Goal: Task Accomplishment & Management: Use online tool/utility

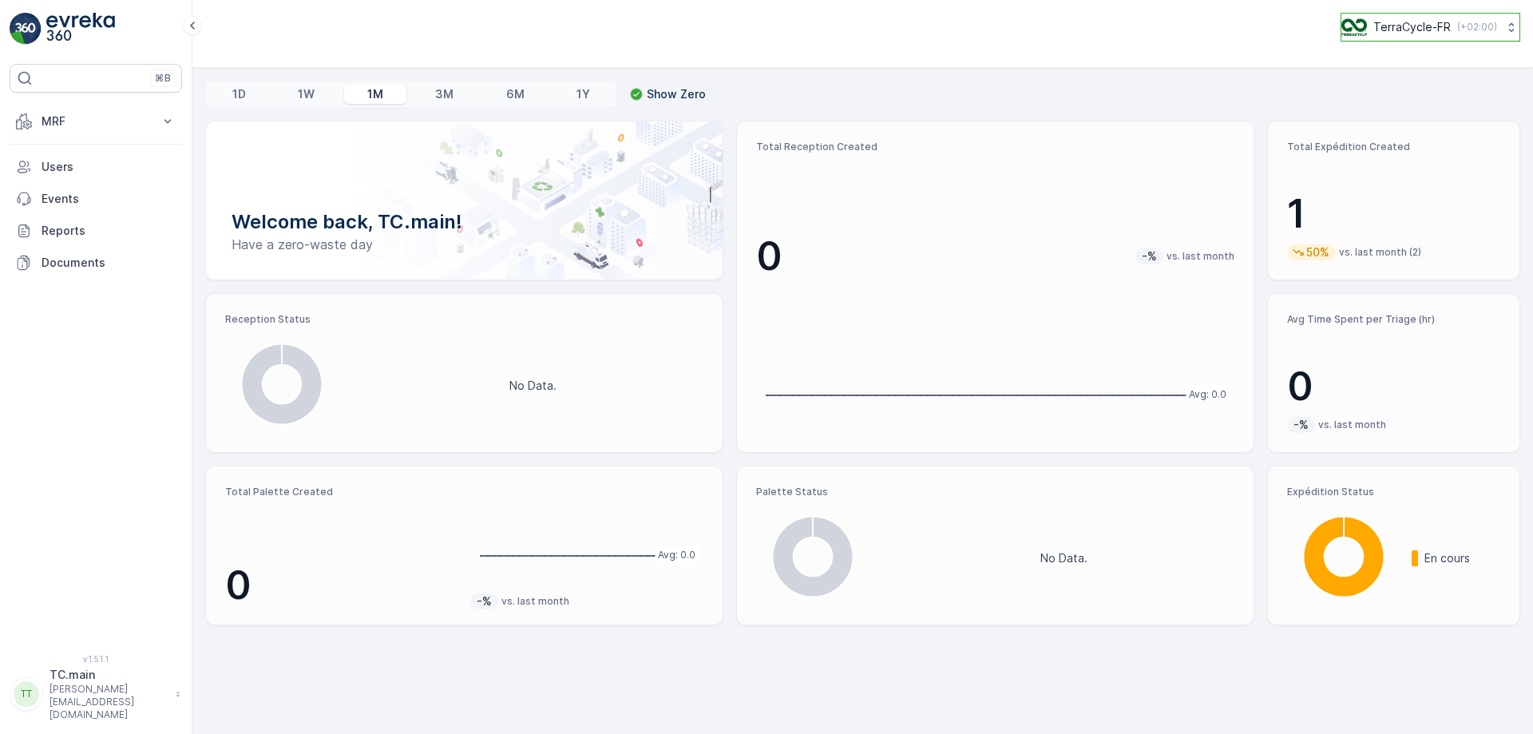
click at [1348, 26] on img at bounding box center [1354, 27] width 26 height 18
type input "uk"
click at [1420, 170] on span "Europe/London (+01:00)" at bounding box center [1438, 183] width 172 height 26
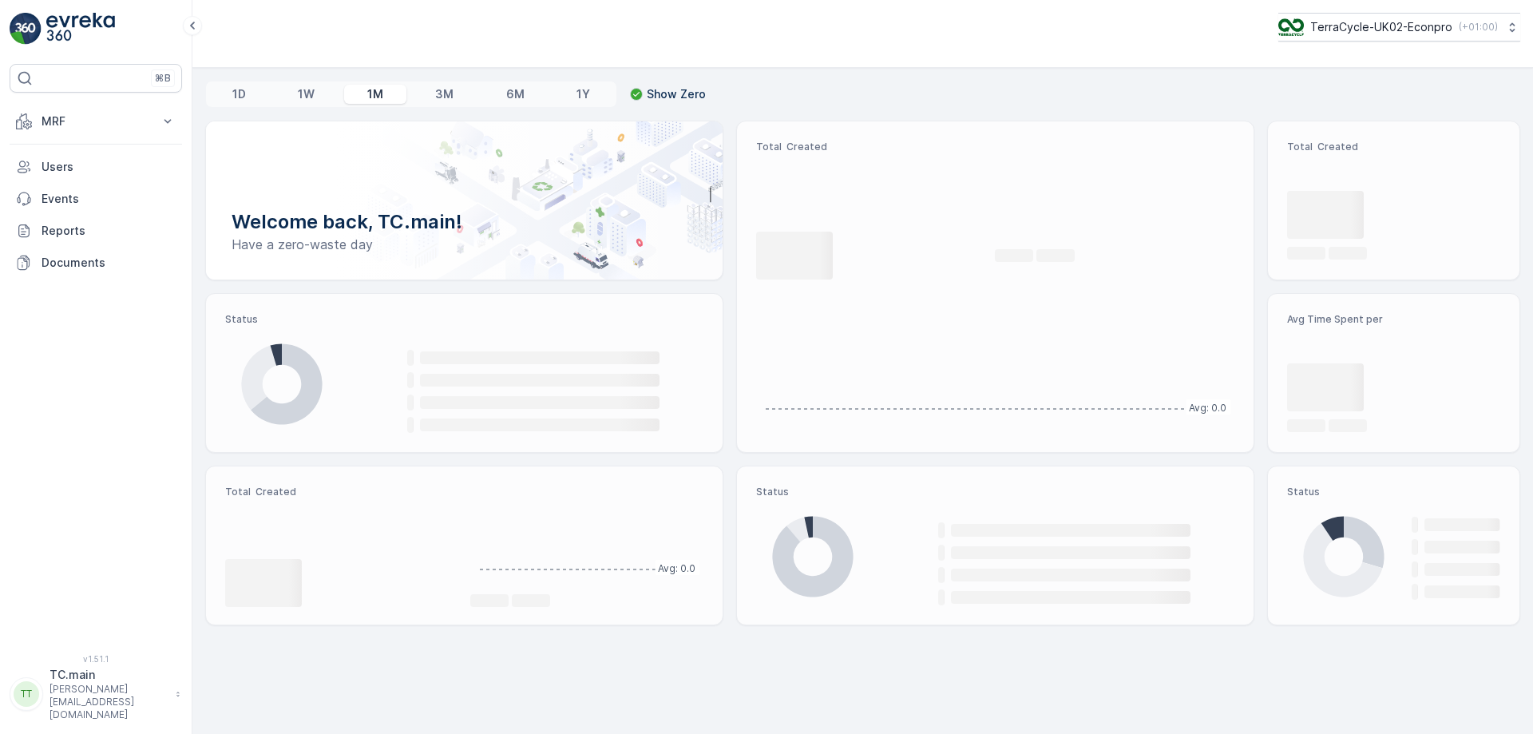
click at [82, 129] on p "MRF" at bounding box center [96, 121] width 109 height 16
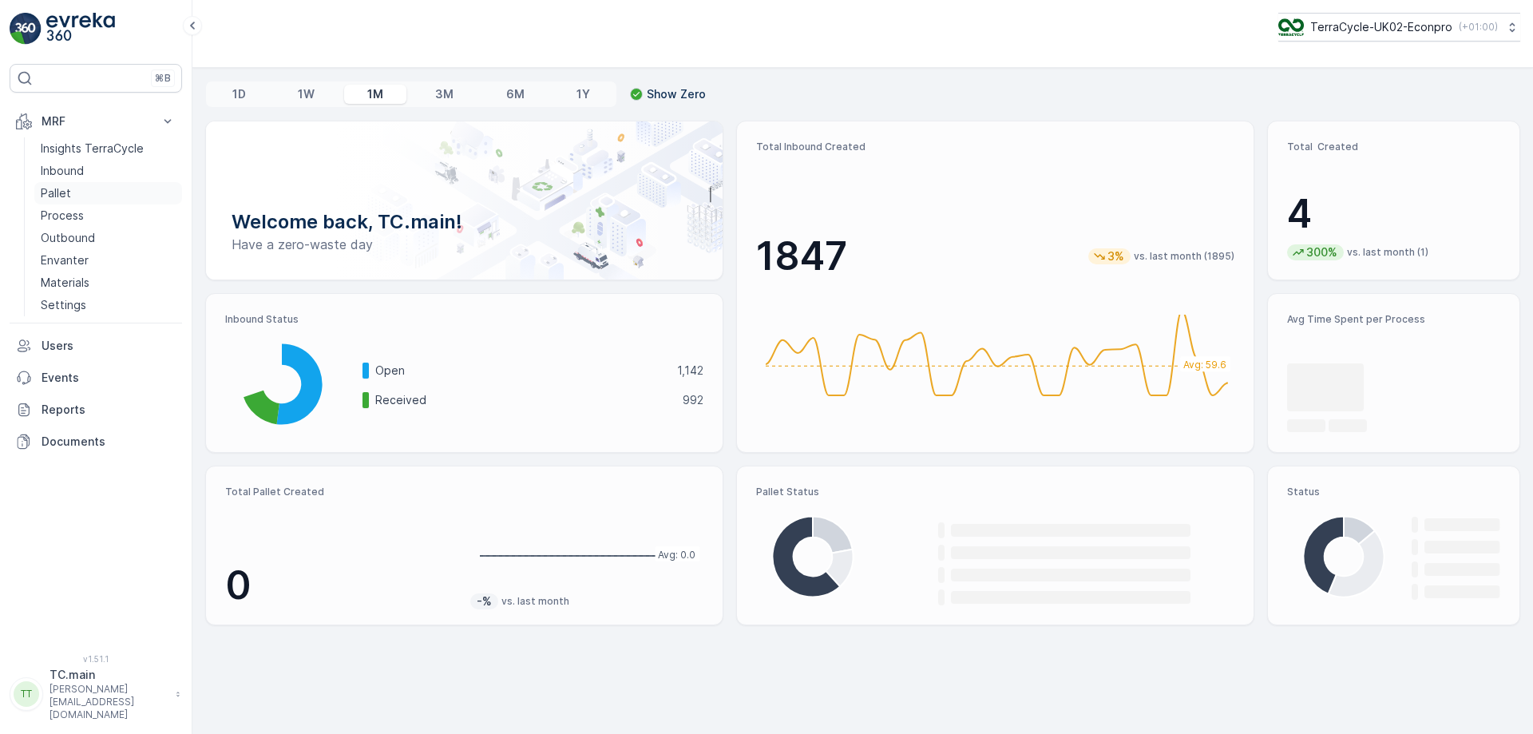
click at [90, 203] on link "Pallet" at bounding box center [108, 193] width 148 height 22
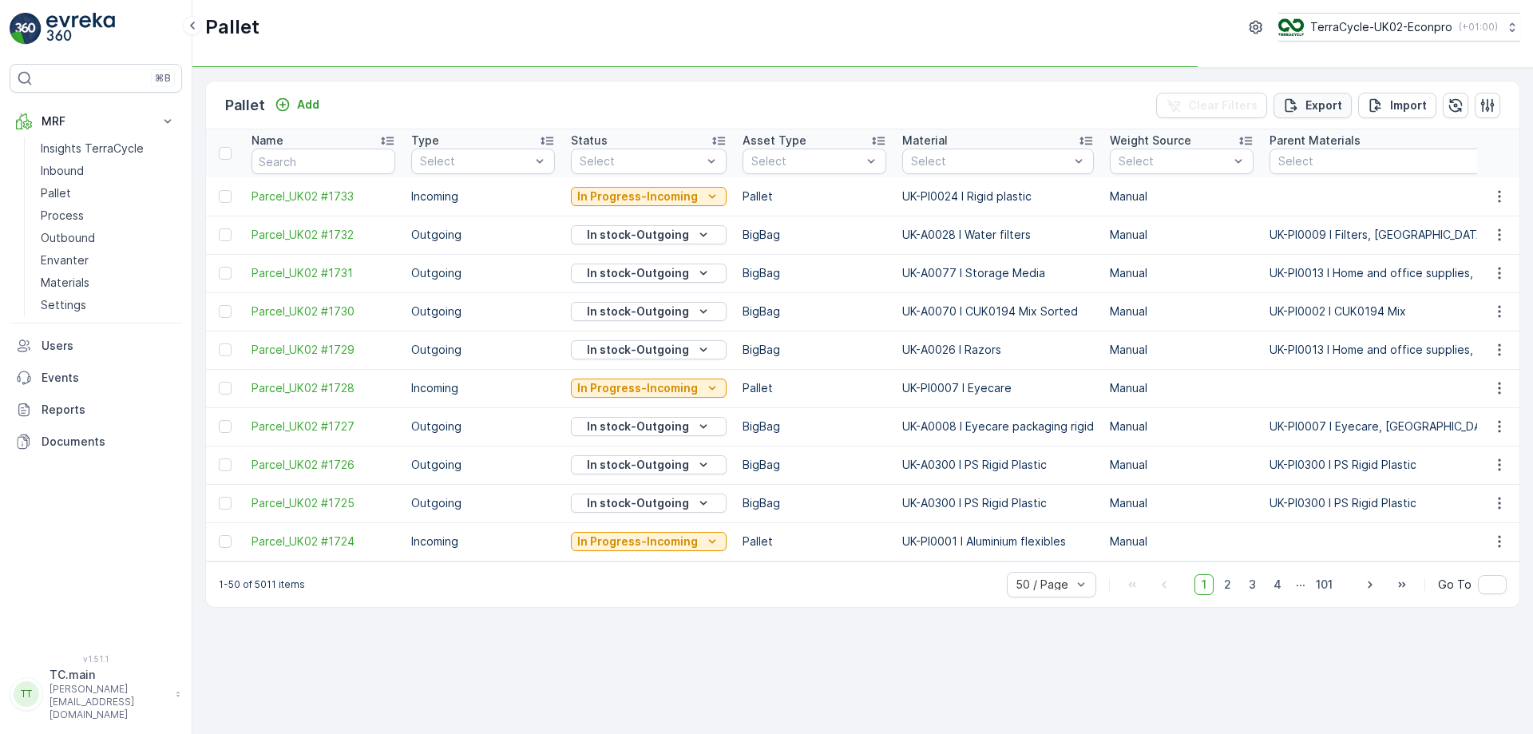
click at [1315, 105] on p "Export" at bounding box center [1324, 105] width 37 height 16
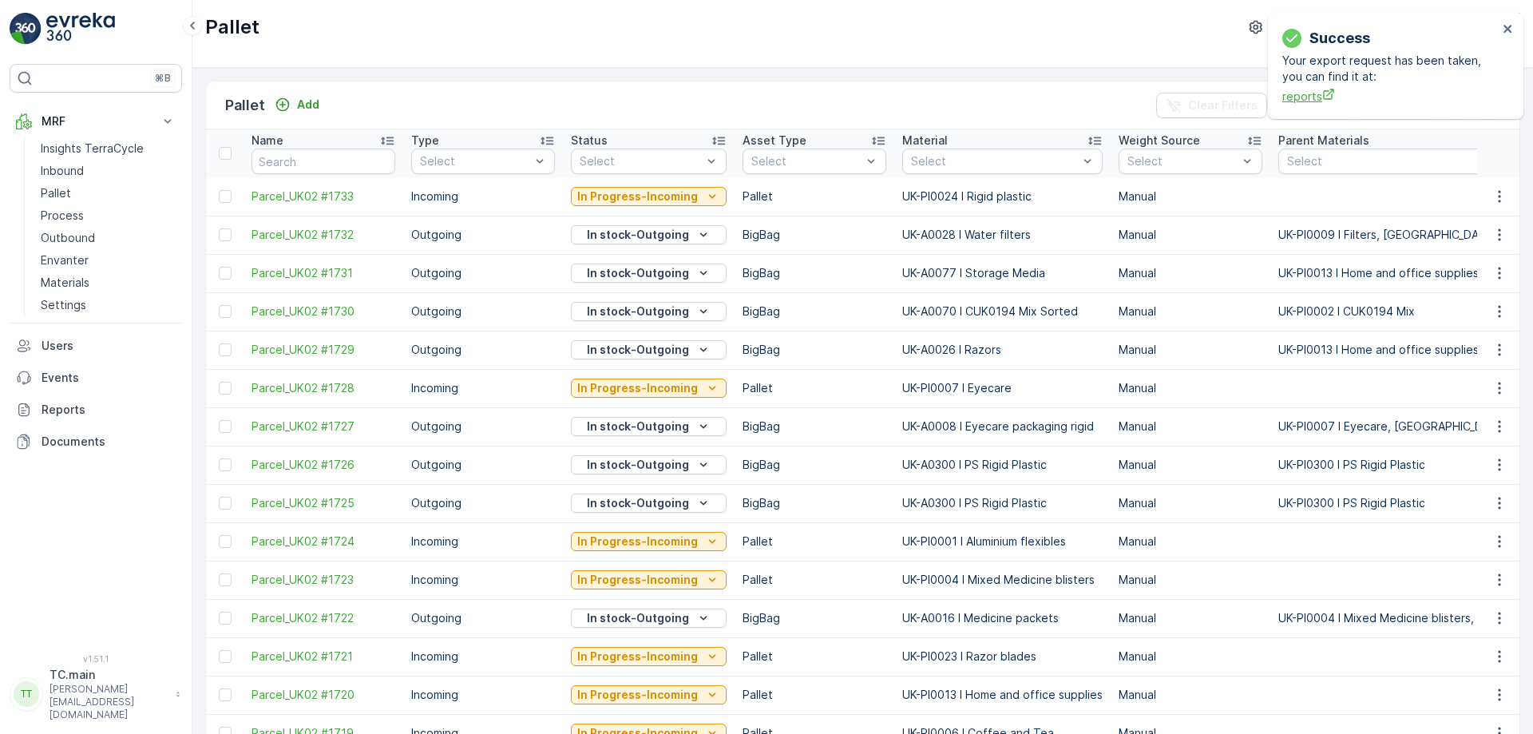
click at [1305, 96] on span "reports" at bounding box center [1390, 96] width 216 height 17
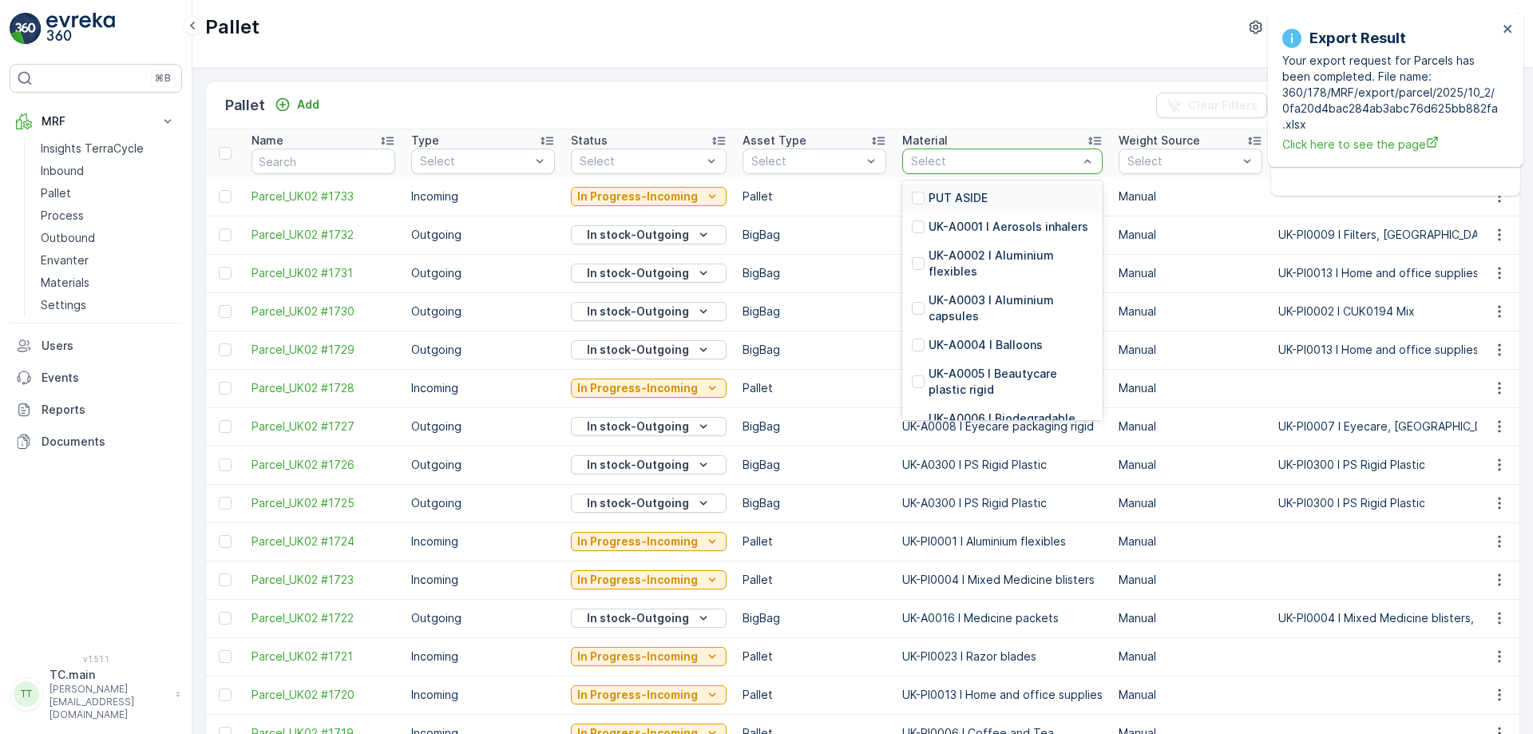
type input "UK-A0016 I Medicine packets"
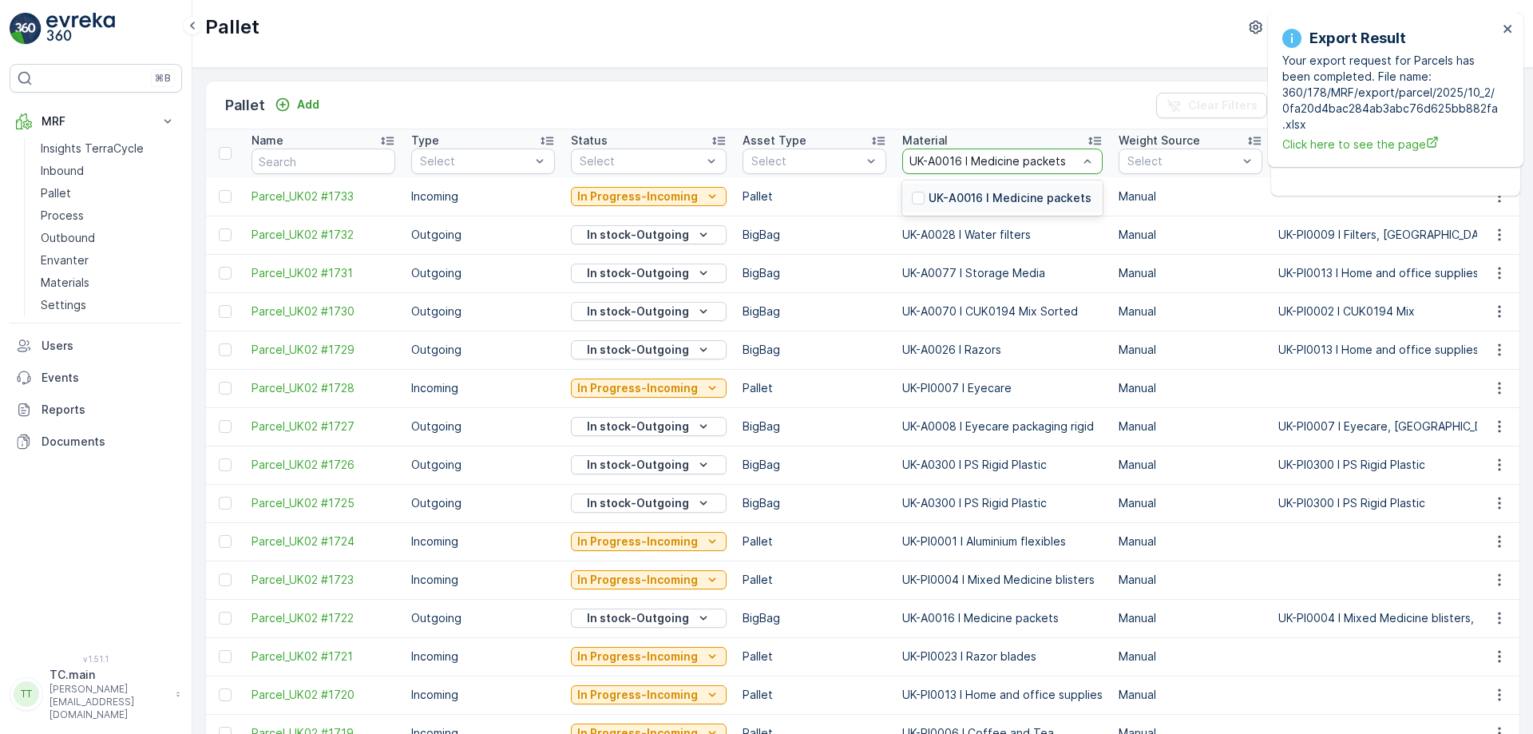
click at [971, 198] on p "UK-A0016 I Medicine packets" at bounding box center [1010, 198] width 163 height 16
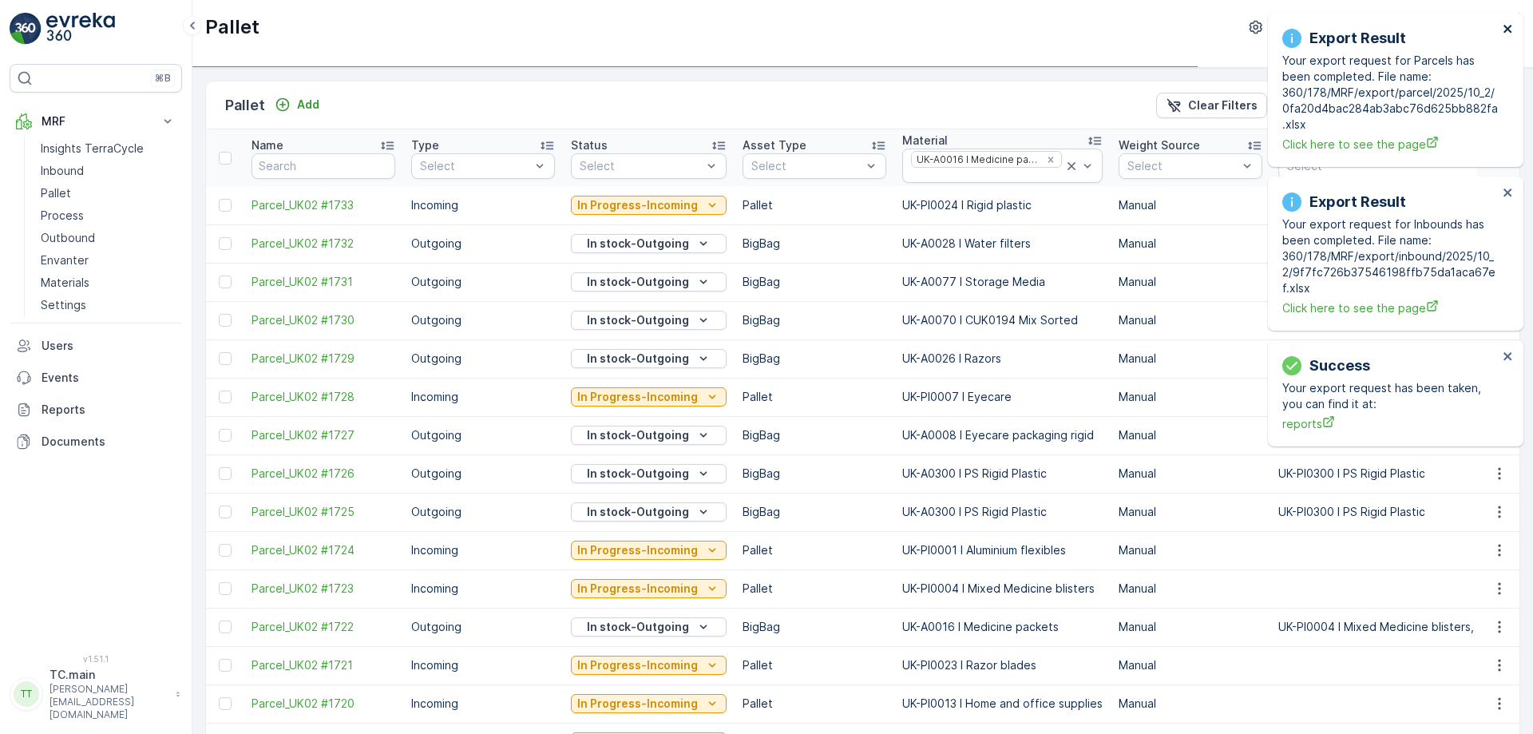
click at [1509, 26] on icon "close" at bounding box center [1508, 28] width 11 height 13
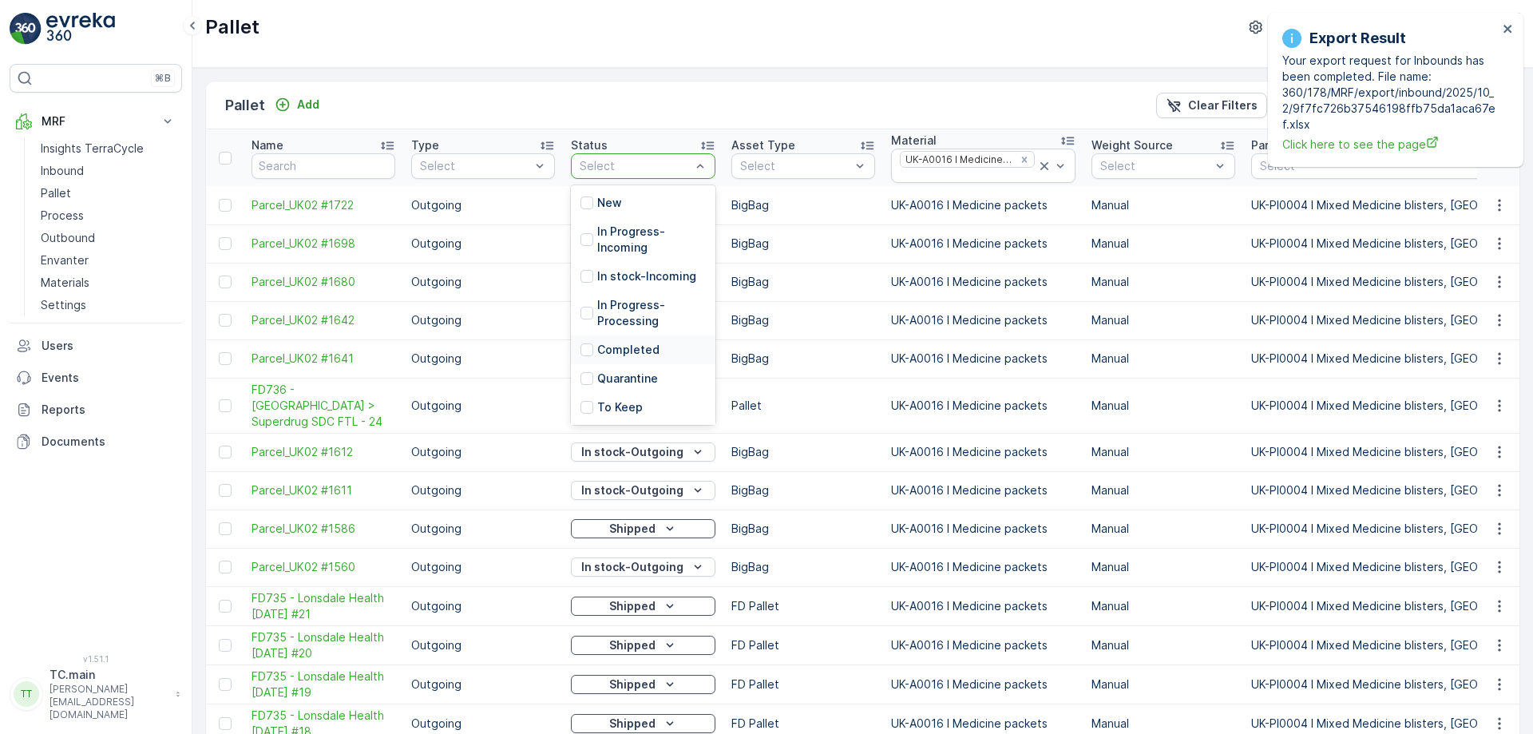
scroll to position [144, 0]
click at [584, 355] on div at bounding box center [586, 349] width 13 height 13
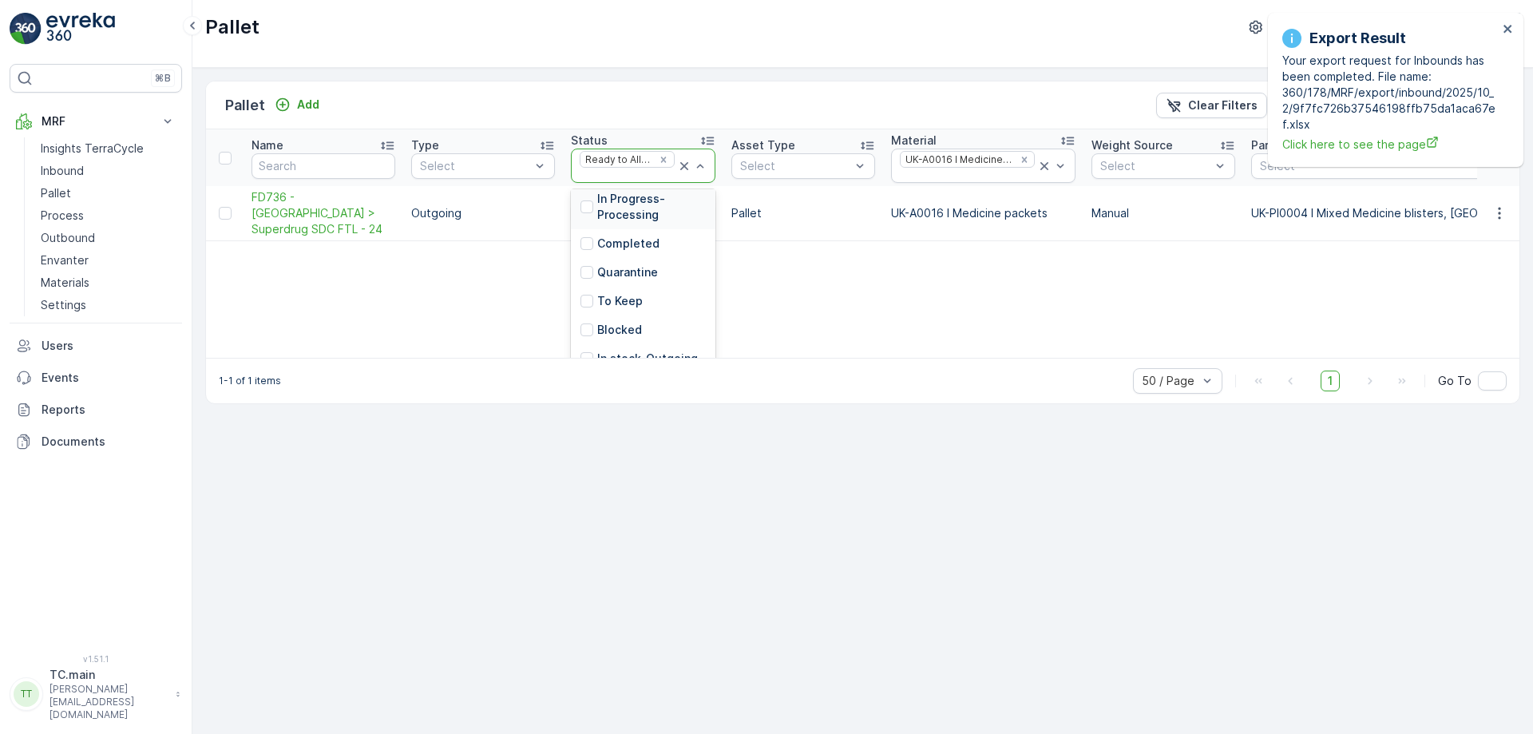
scroll to position [144, 0]
click at [592, 325] on div at bounding box center [586, 325] width 13 height 13
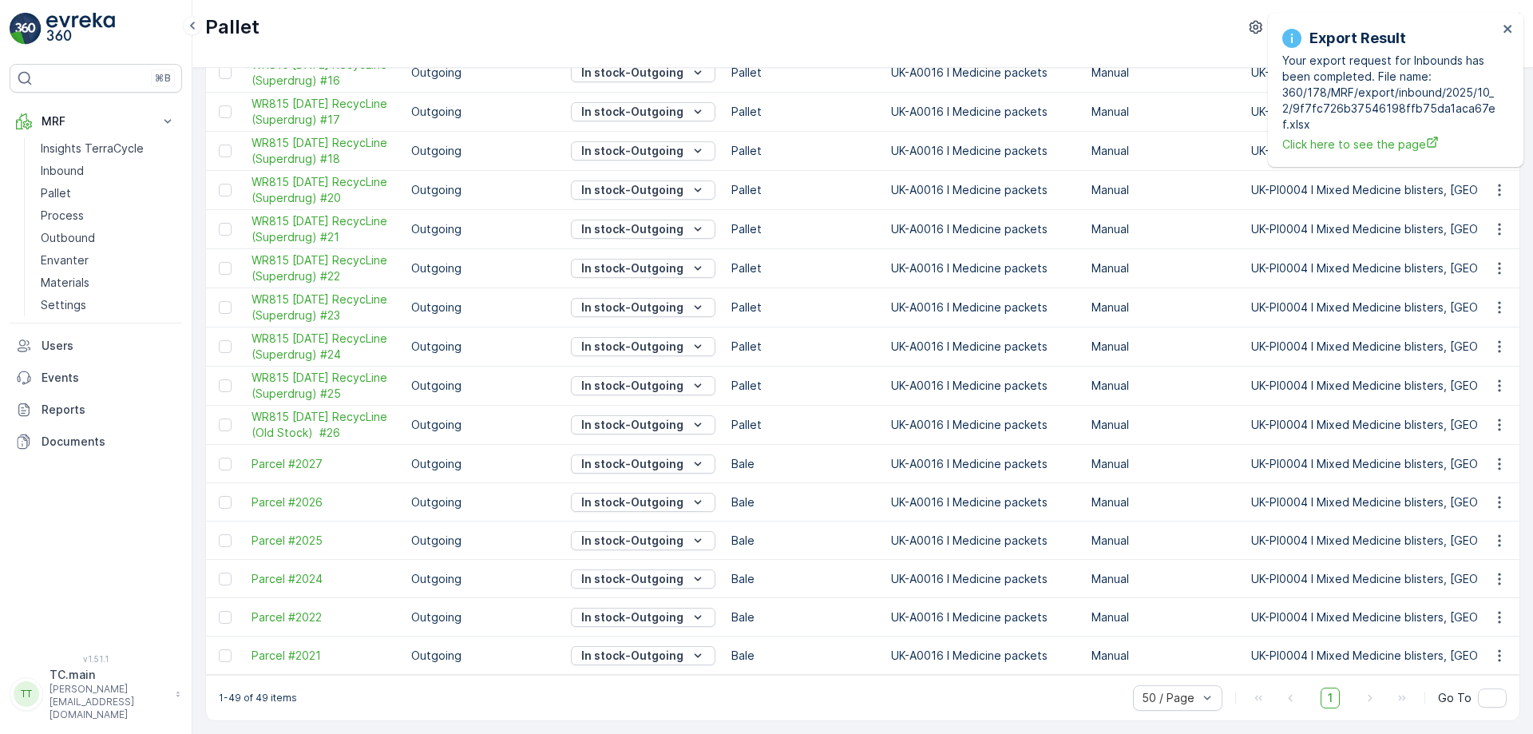
scroll to position [1622, 0]
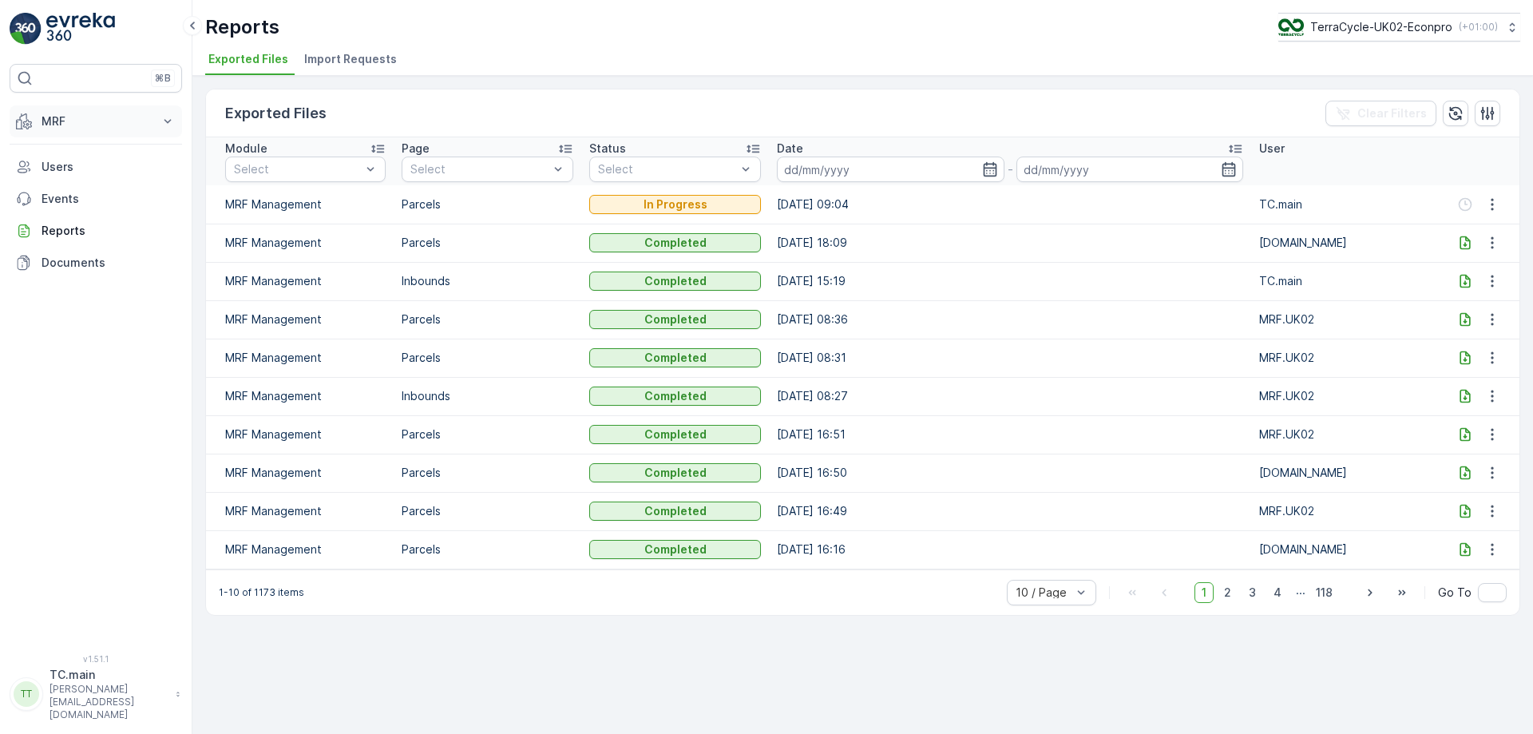
click at [83, 119] on p "MRF" at bounding box center [96, 121] width 109 height 16
click at [75, 178] on p "Inbound" at bounding box center [62, 171] width 43 height 16
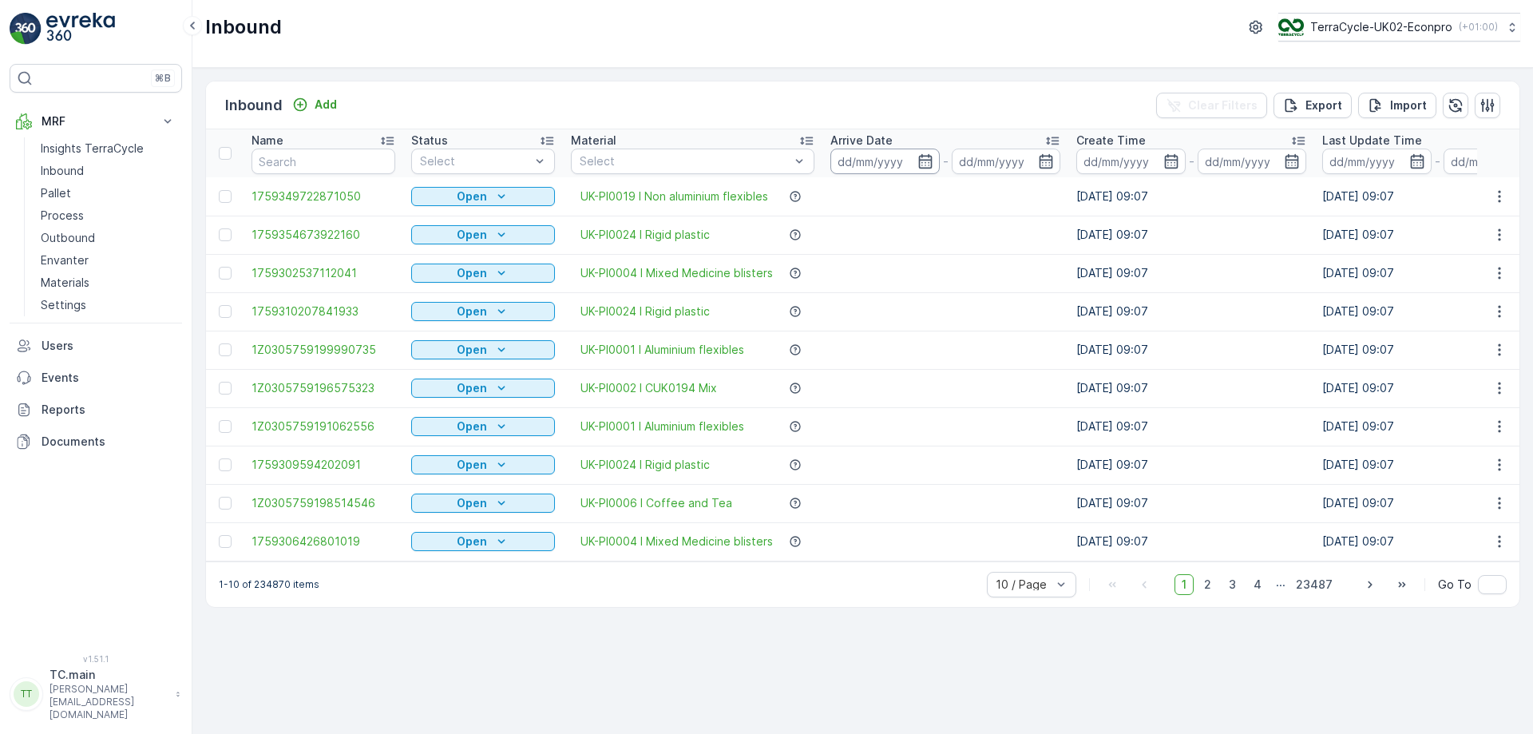
click at [913, 166] on input at bounding box center [884, 162] width 109 height 26
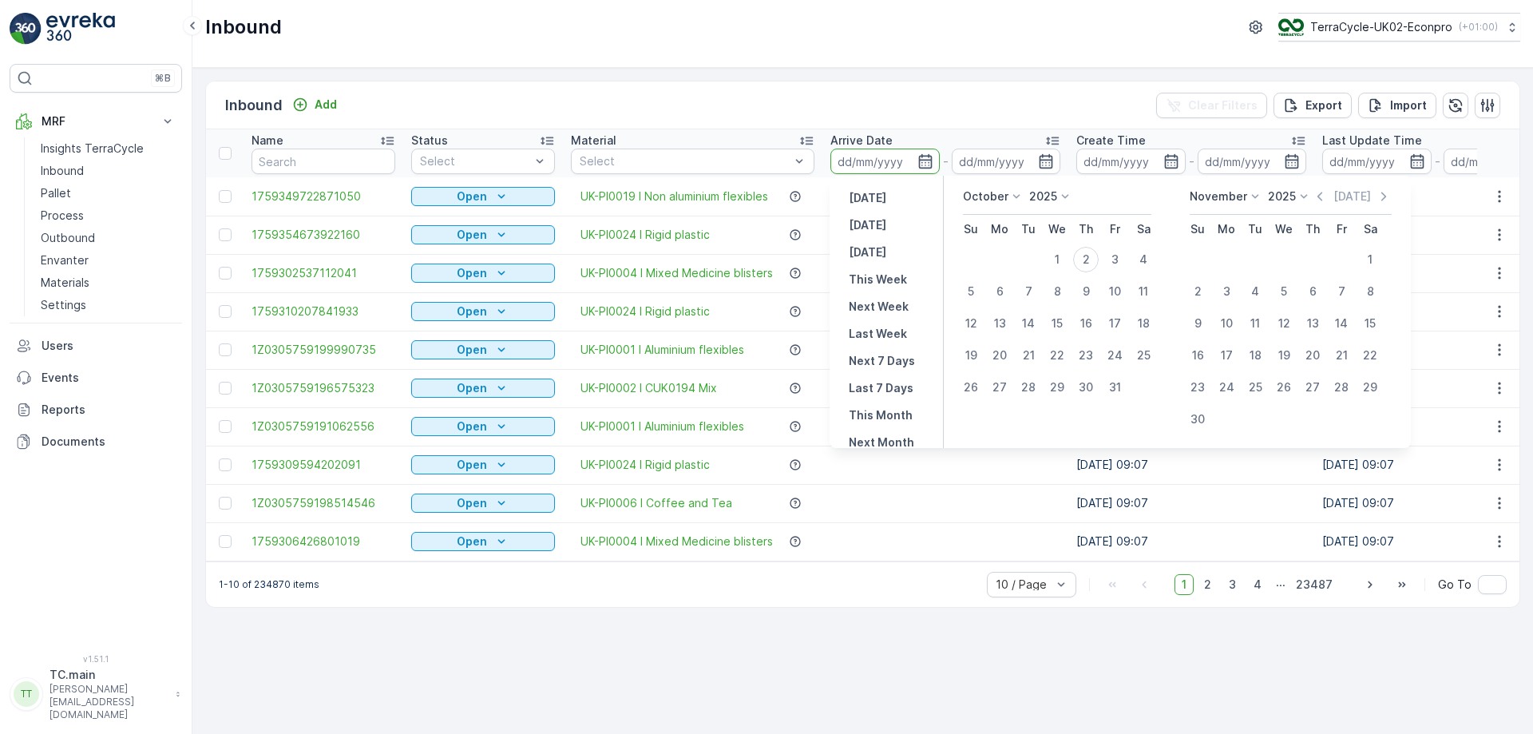
click at [953, 192] on div "[DATE] Su Mo Tu We Th Fr Sa 1 2 3 4 5 6 7 8 9 10 11 12 13 14 15 16 17 18 19 20 …" at bounding box center [1177, 312] width 467 height 272
click at [983, 188] on div "[DATE] Su Mo Tu We Th Fr Sa 1 2 3 4 5 6 7 8 9 10 11 12 13 14 15 16 17 18 19 20 …" at bounding box center [1177, 312] width 467 height 272
click at [982, 197] on p "October" at bounding box center [986, 196] width 46 height 16
click at [1001, 320] on div "June" at bounding box center [985, 324] width 39 height 22
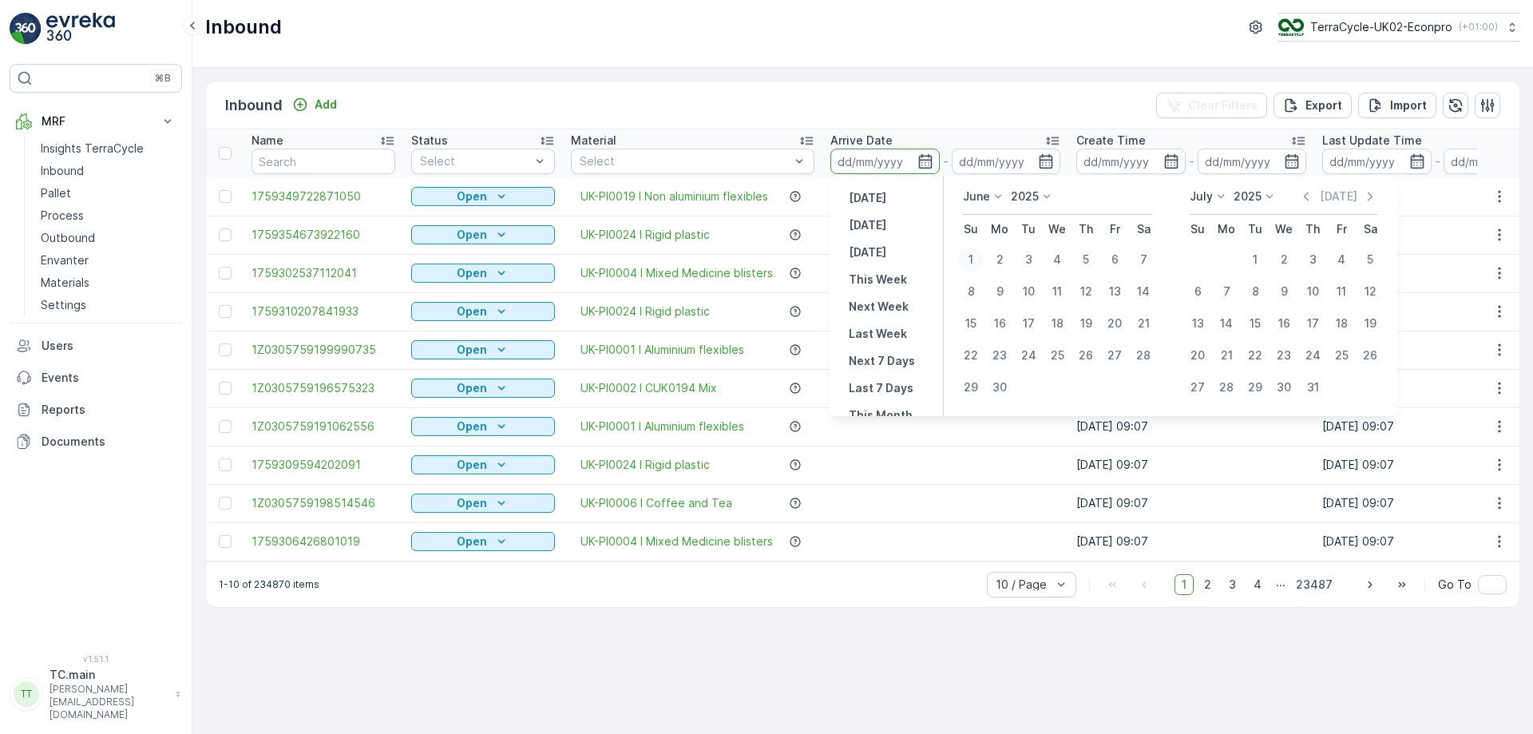
click at [977, 259] on div "1" at bounding box center [971, 260] width 26 height 26
type input "[DATE]"
click at [1214, 195] on icon at bounding box center [1221, 196] width 16 height 16
click at [1235, 313] on span "September" at bounding box center [1229, 318] width 61 height 16
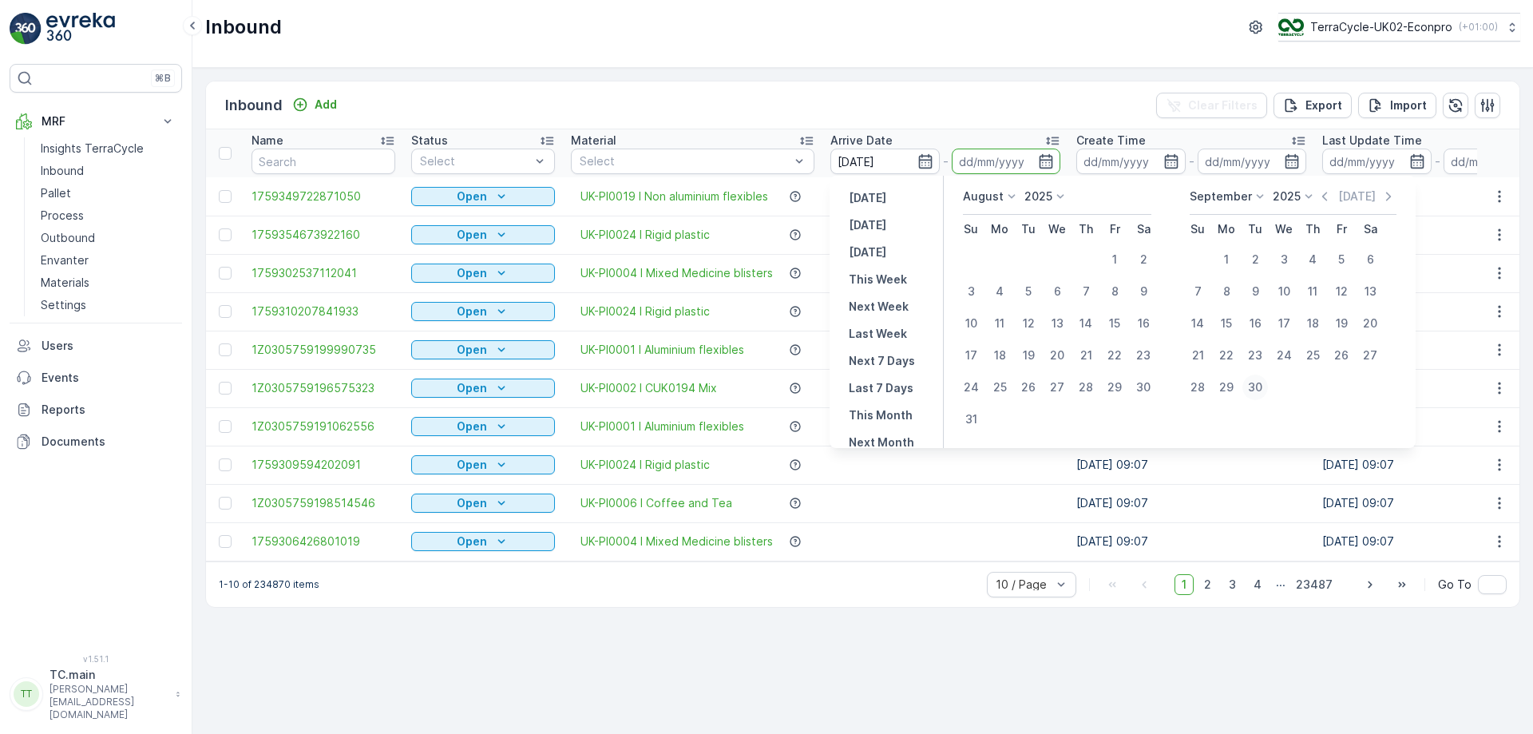
click at [1260, 384] on div "30" at bounding box center [1255, 387] width 26 height 26
type input "[DATE]"
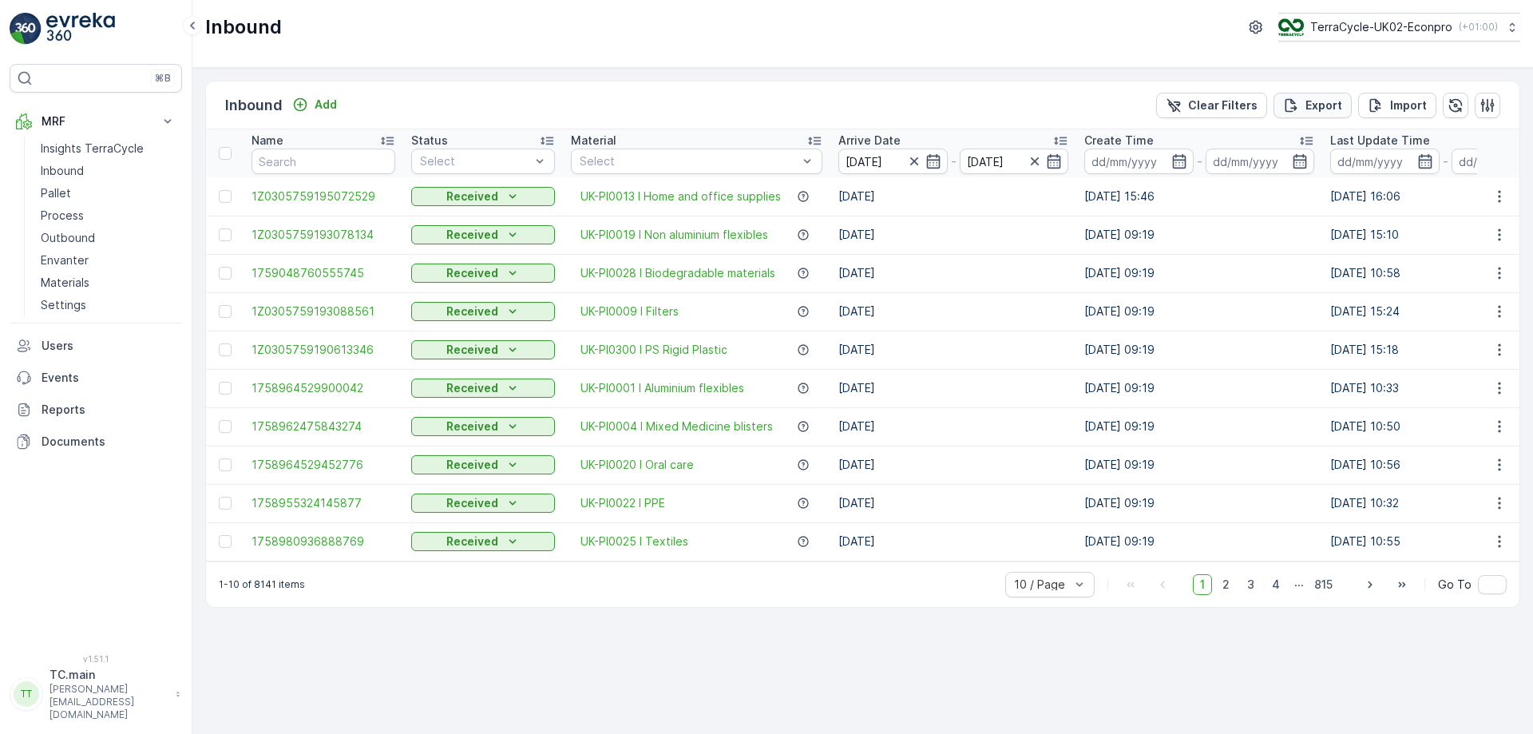
click at [1288, 101] on icon "Export" at bounding box center [1292, 105] width 12 height 14
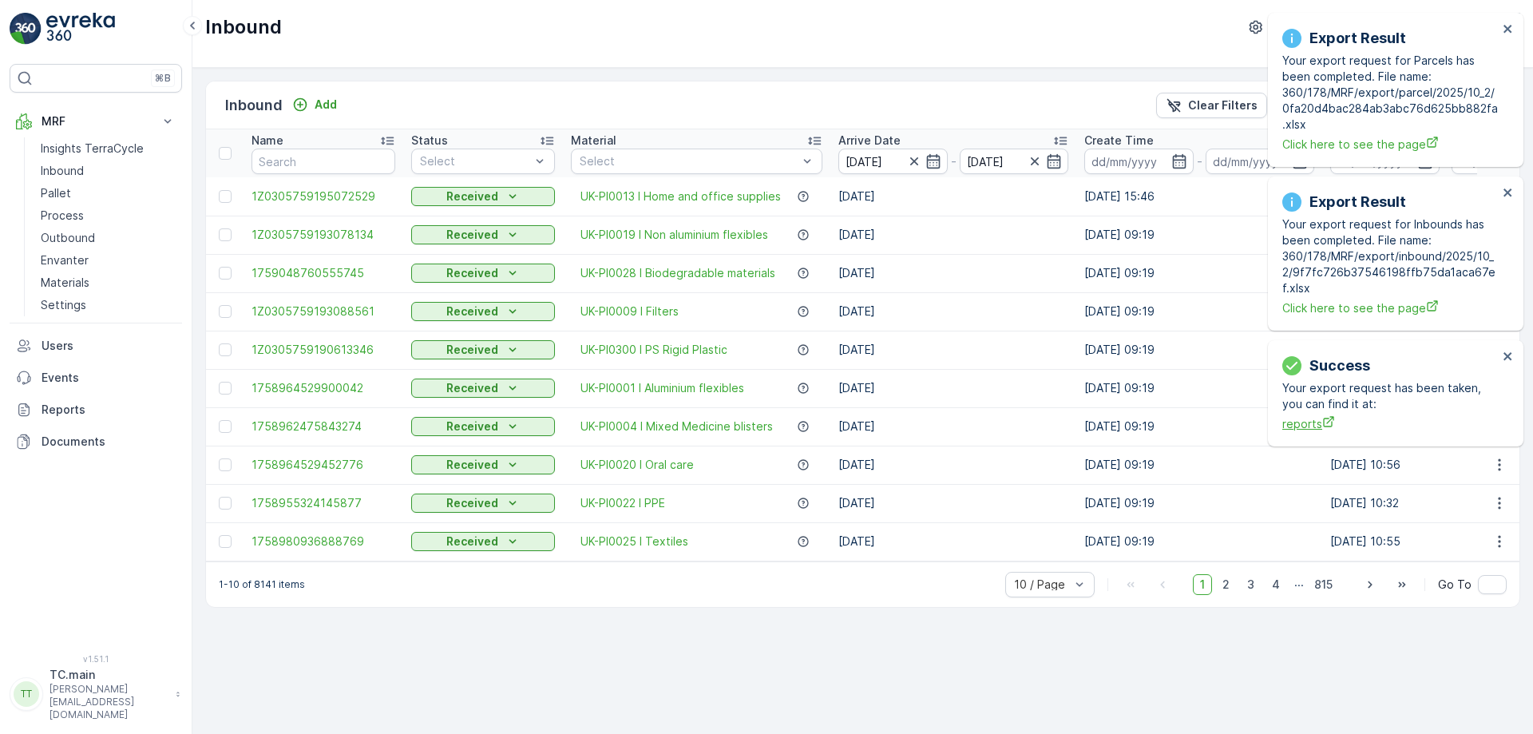
click at [1312, 429] on span "reports" at bounding box center [1390, 423] width 216 height 17
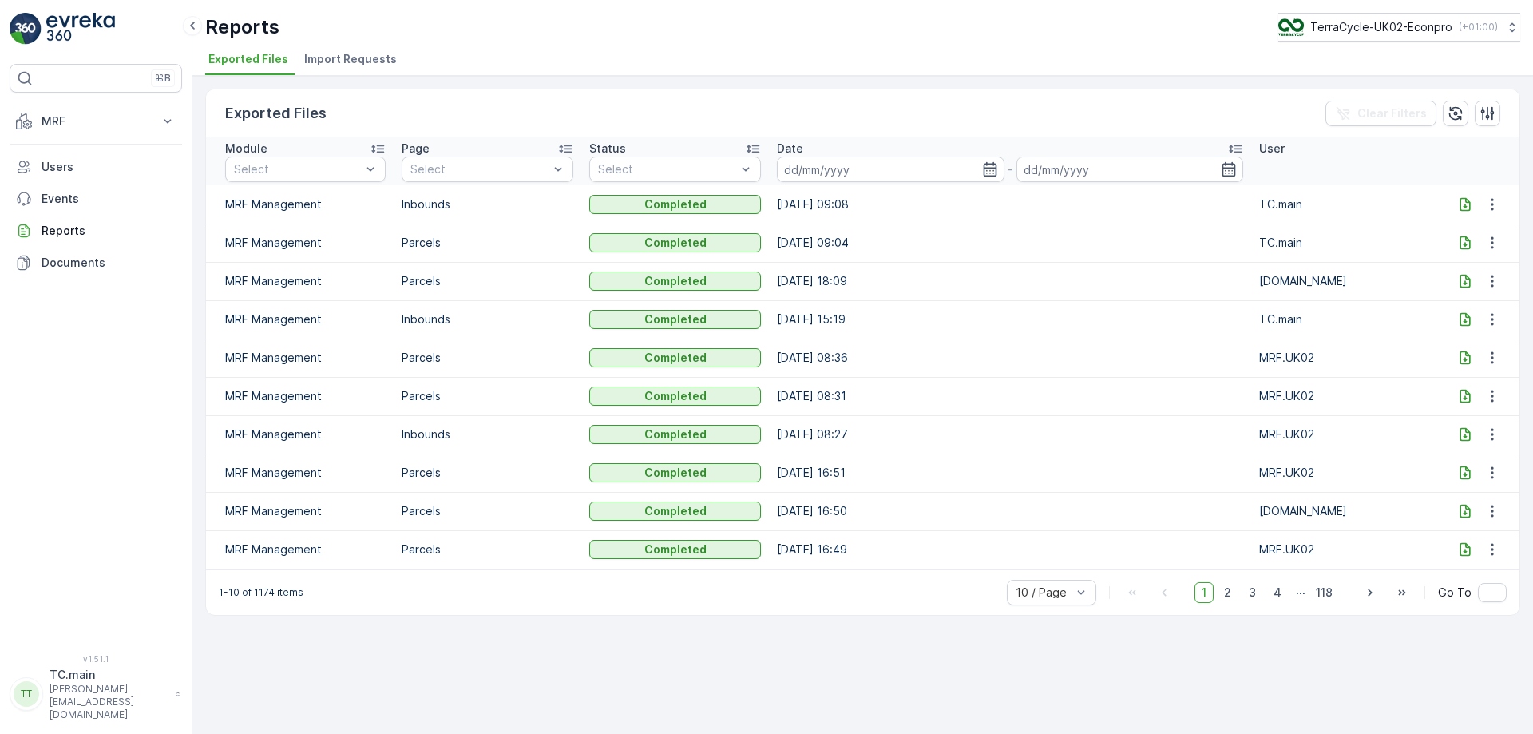
click at [1468, 246] on icon at bounding box center [1465, 243] width 10 height 14
click at [1464, 199] on icon at bounding box center [1465, 204] width 10 height 14
click at [1466, 244] on icon at bounding box center [1465, 243] width 16 height 16
click at [1466, 202] on icon at bounding box center [1465, 204] width 10 height 14
